Goal: Navigation & Orientation: Locate item on page

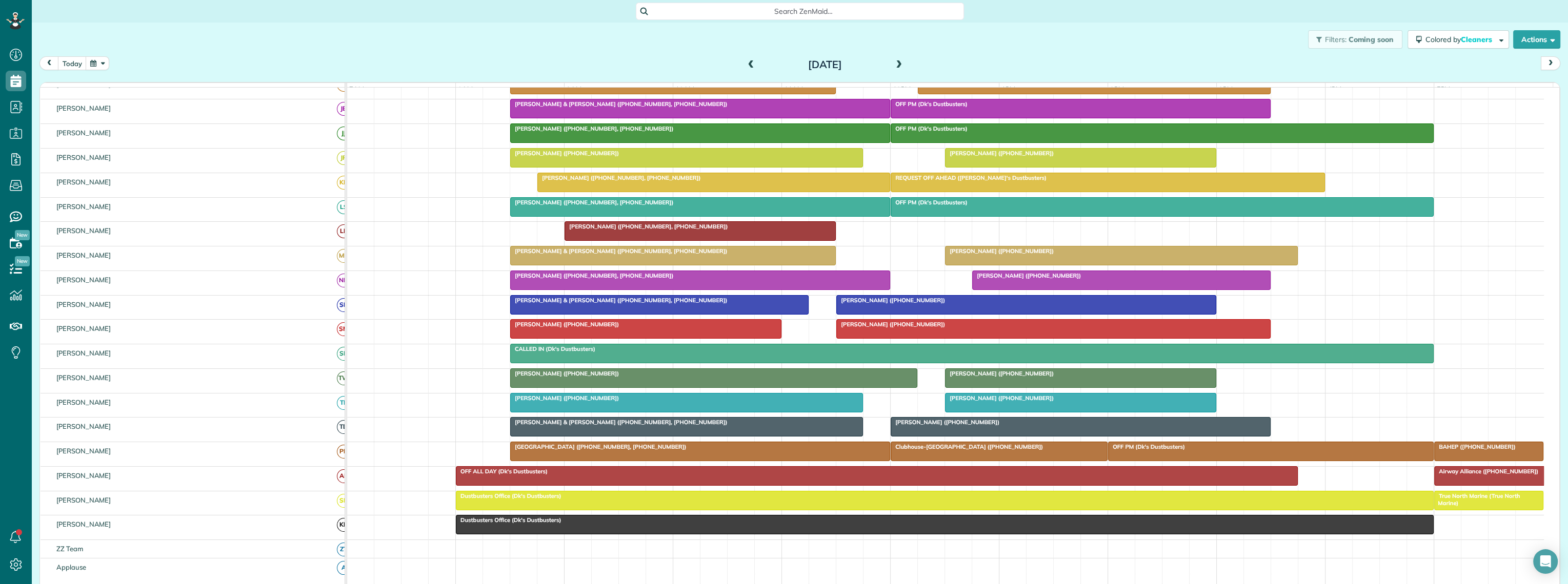
scroll to position [114, 0]
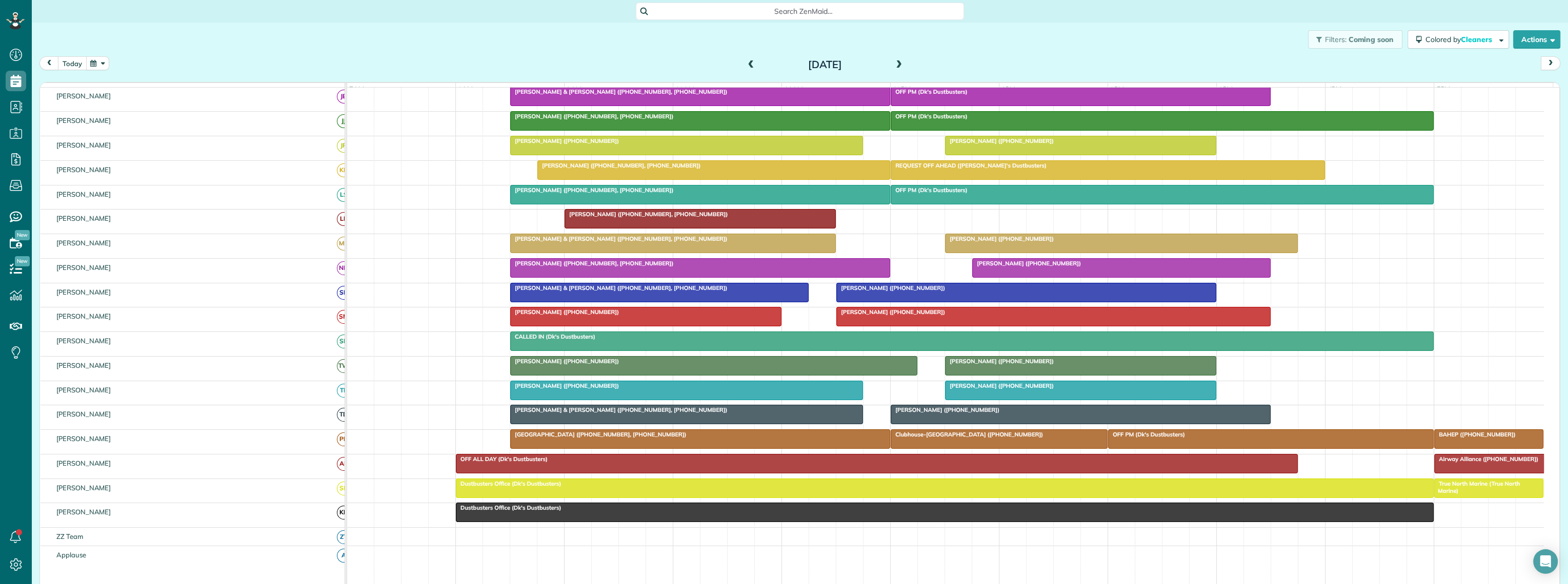
click at [75, 64] on button "today" at bounding box center [72, 63] width 29 height 14
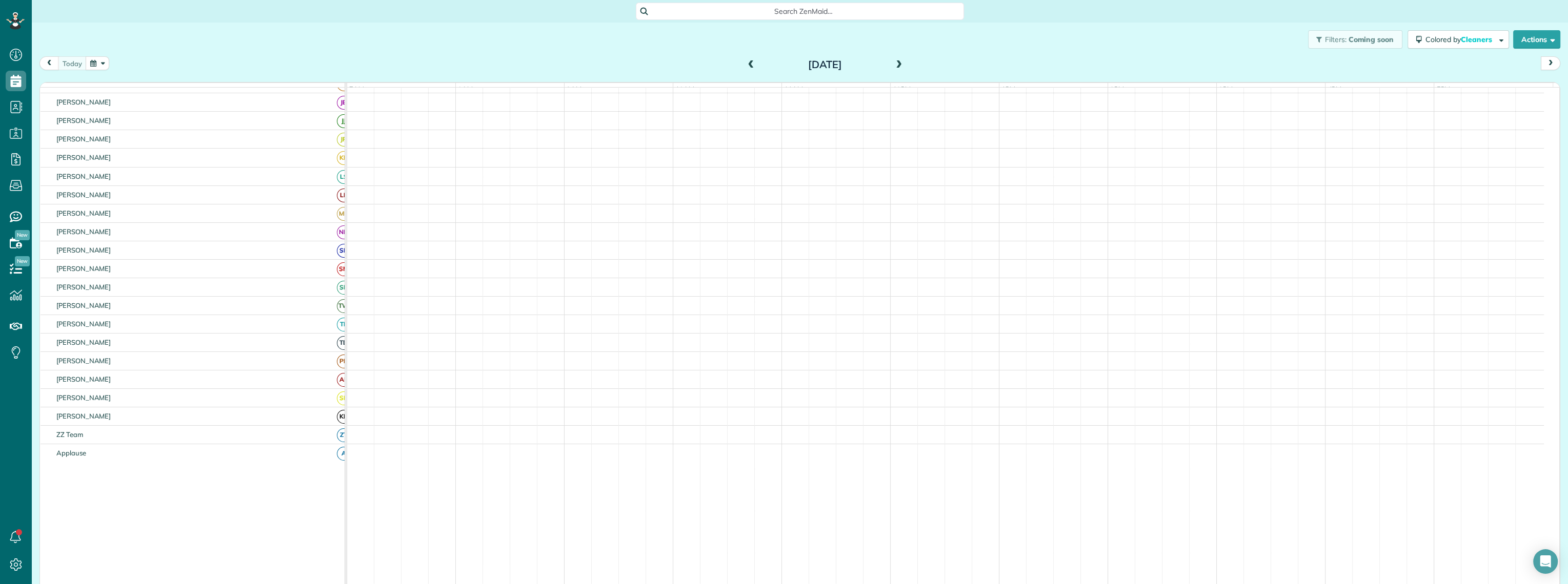
scroll to position [101, 0]
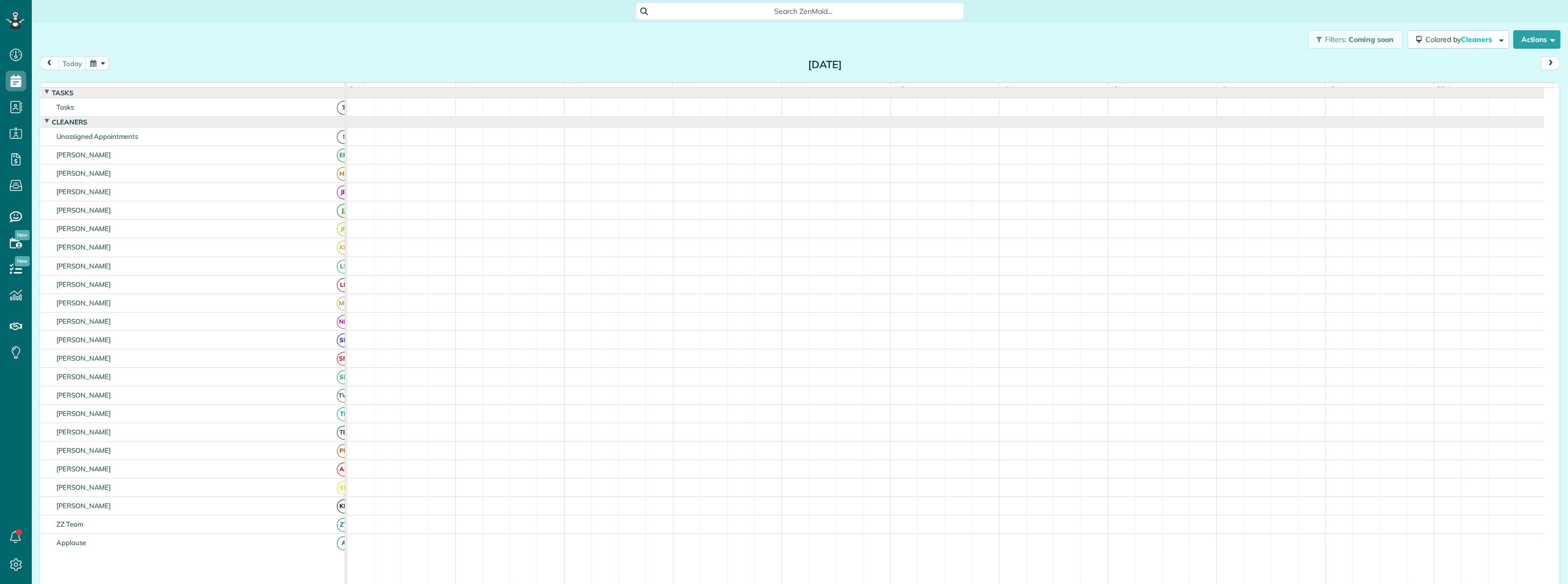
scroll to position [57, 0]
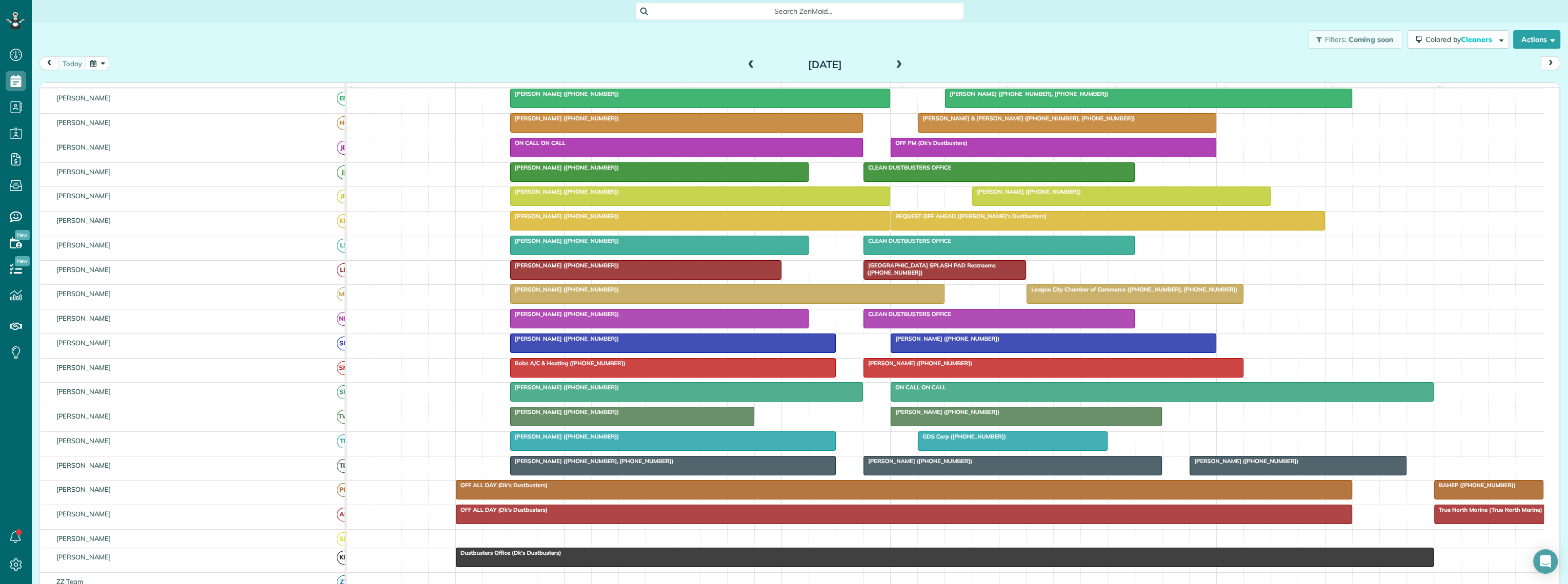
click at [929, 342] on div "[PERSON_NAME] ([PHONE_NUMBER])" at bounding box center [1053, 339] width 319 height 7
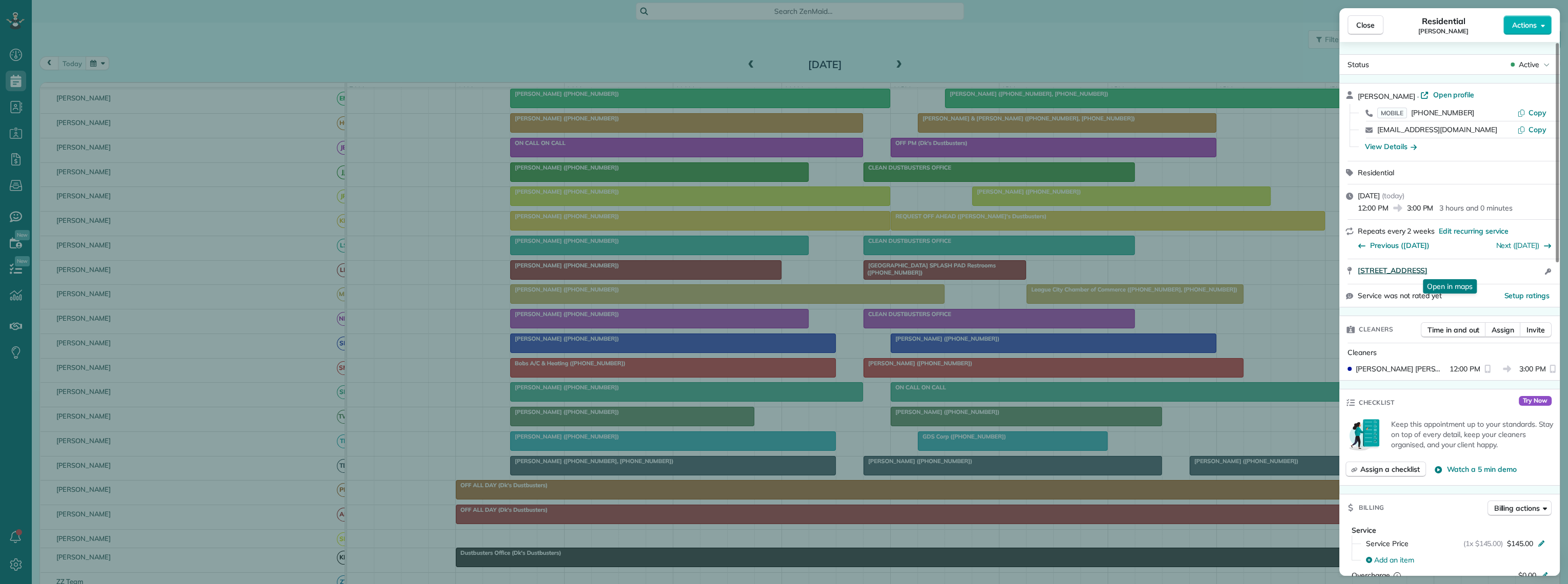
click at [1427, 267] on span "[STREET_ADDRESS]" at bounding box center [1393, 270] width 70 height 10
click at [1374, 20] on button "Close" at bounding box center [1365, 25] width 36 height 19
